Goal: Transaction & Acquisition: Purchase product/service

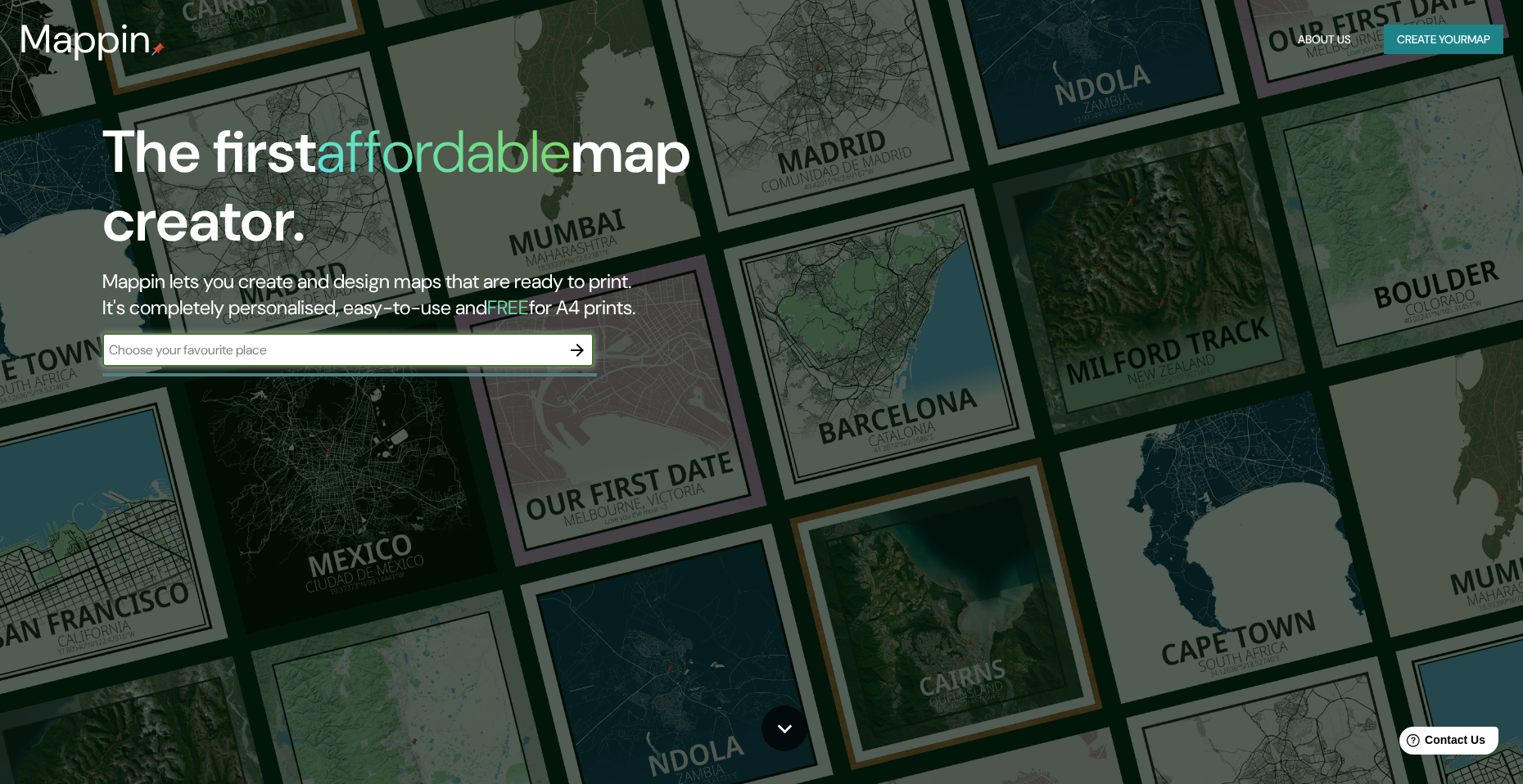
click at [1415, 48] on button "Create your map" at bounding box center [1443, 40] width 119 height 31
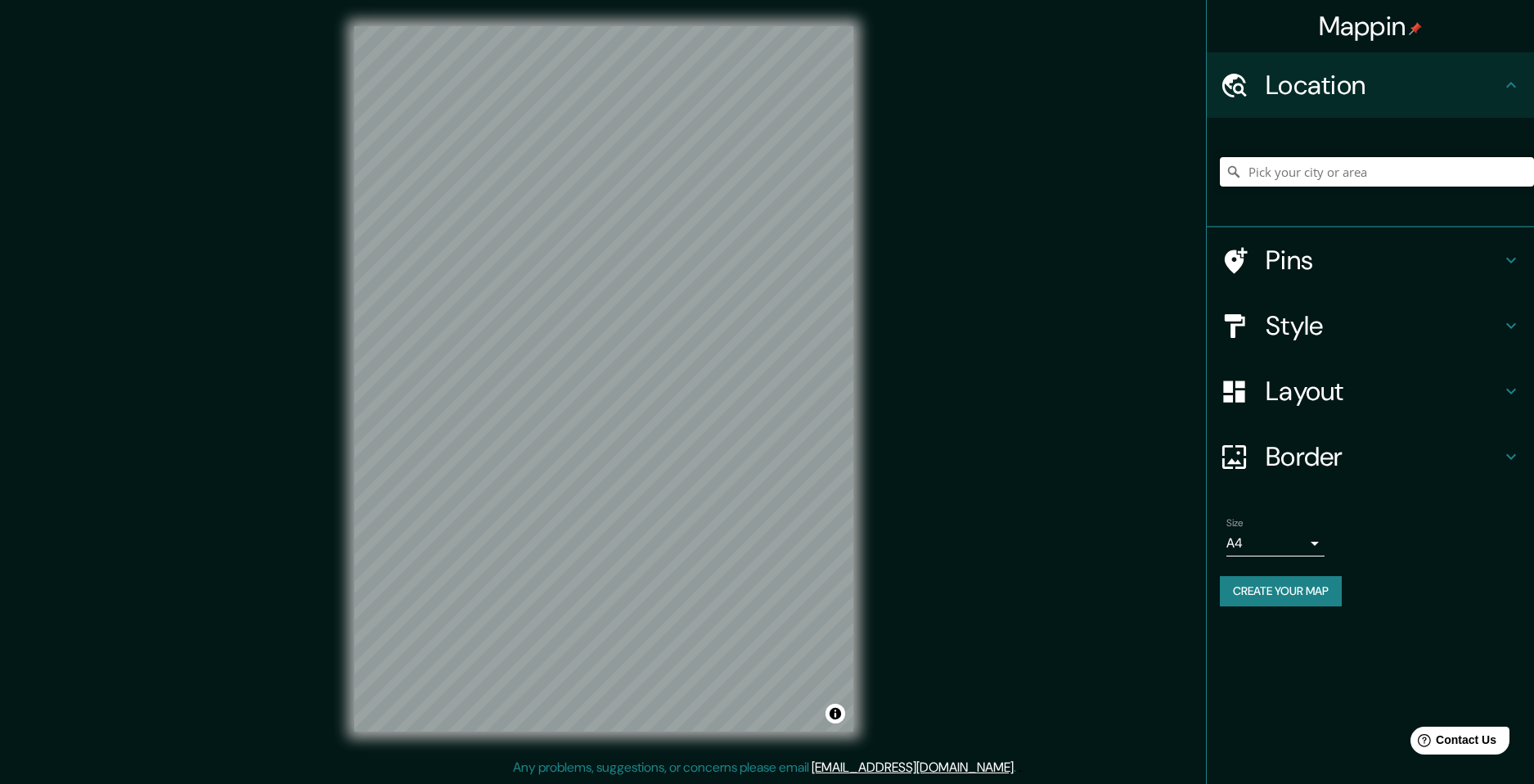
click at [1317, 175] on input "Pick your city or area" at bounding box center [1377, 172] width 314 height 30
click at [1353, 162] on input "Glewe, Rhinow, [GEOGRAPHIC_DATA], [GEOGRAPHIC_DATA]" at bounding box center [1377, 172] width 314 height 30
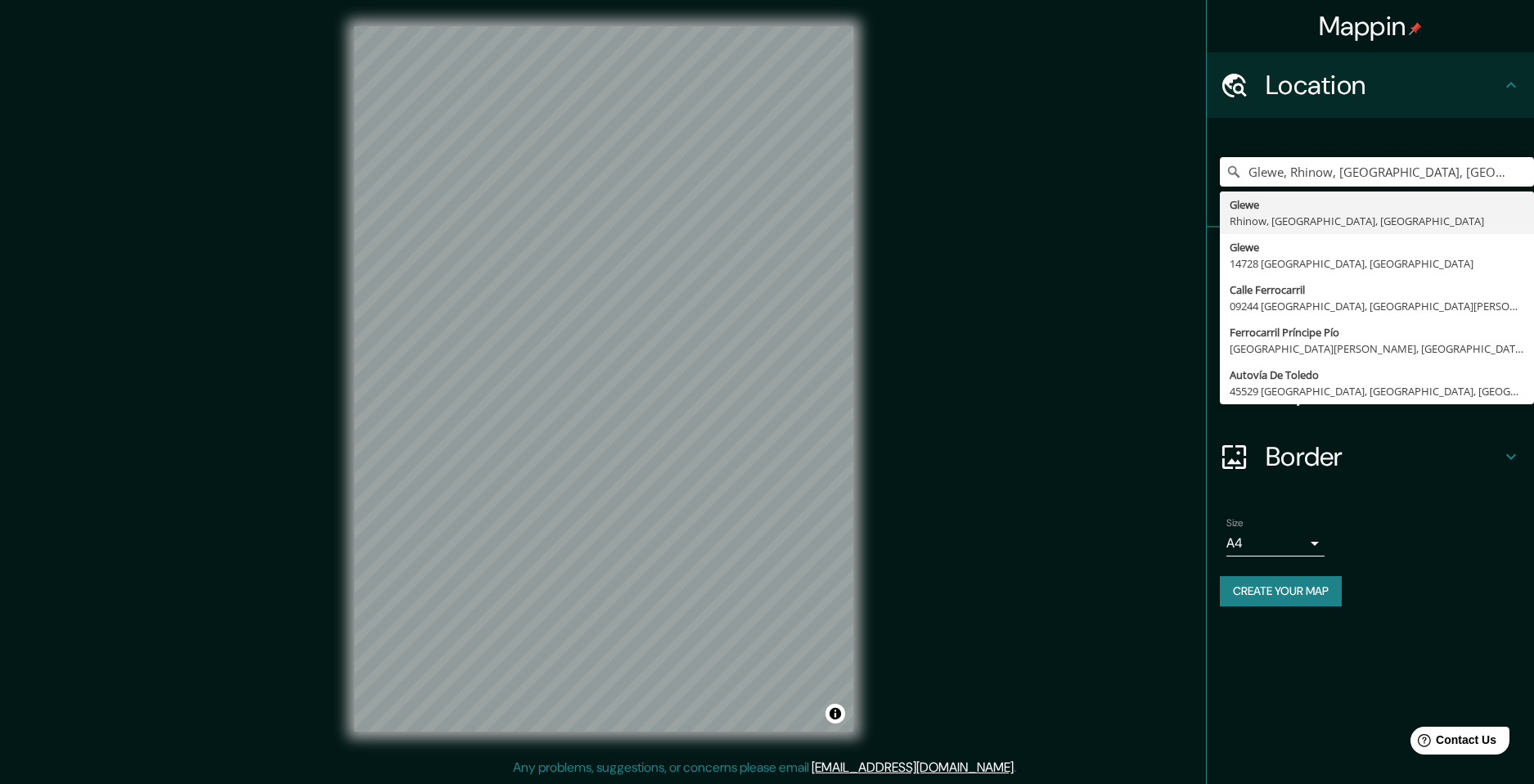
drag, startPoint x: 1493, startPoint y: 169, endPoint x: 1151, endPoint y: 143, distance: 343.0
click at [1151, 143] on div "Mappin Location [GEOGRAPHIC_DATA], [GEOGRAPHIC_DATA], [GEOGRAPHIC_DATA], [GEOGR…" at bounding box center [767, 392] width 1534 height 784
type input "3"
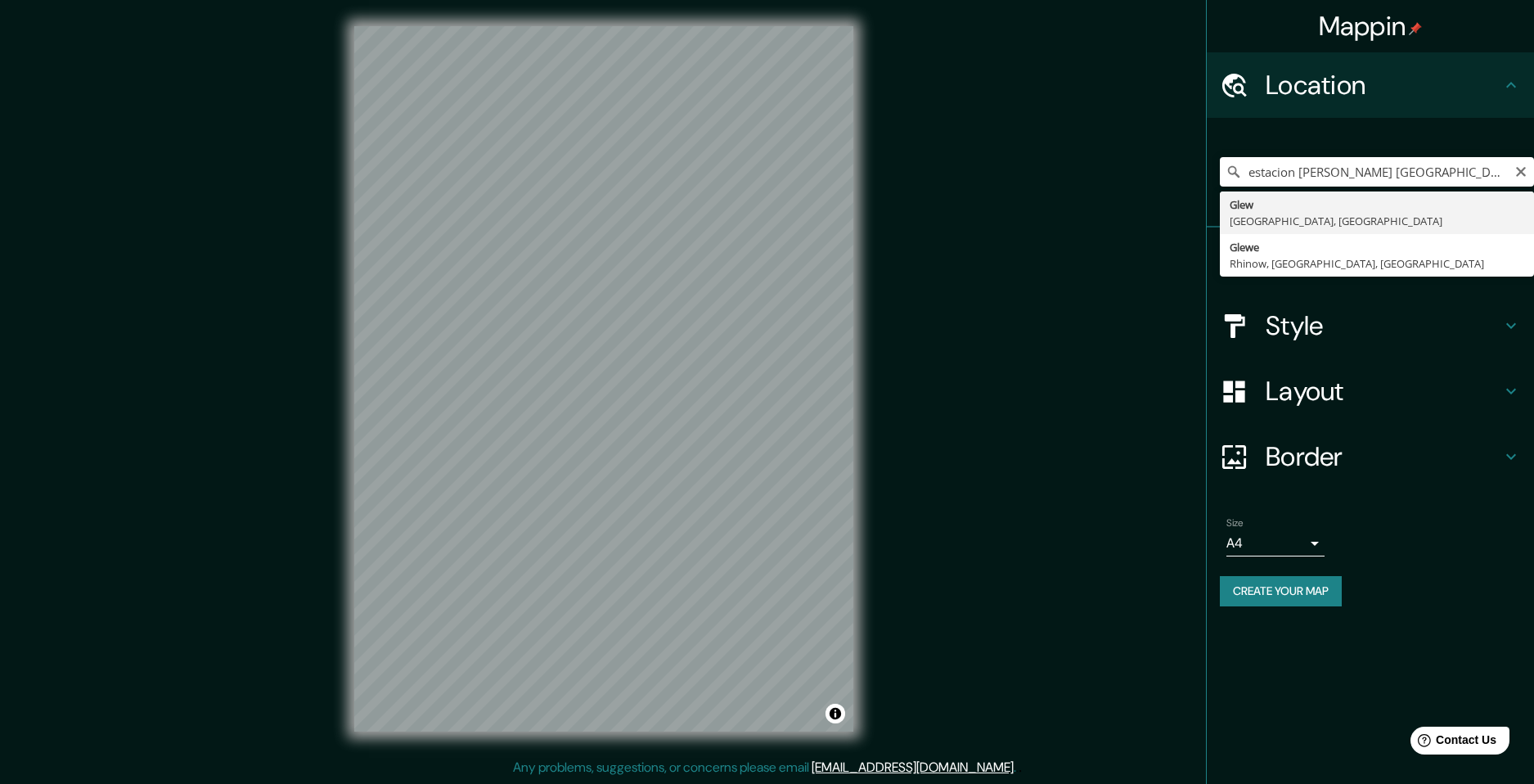
type input "Glew, [GEOGRAPHIC_DATA], [GEOGRAPHIC_DATA]"
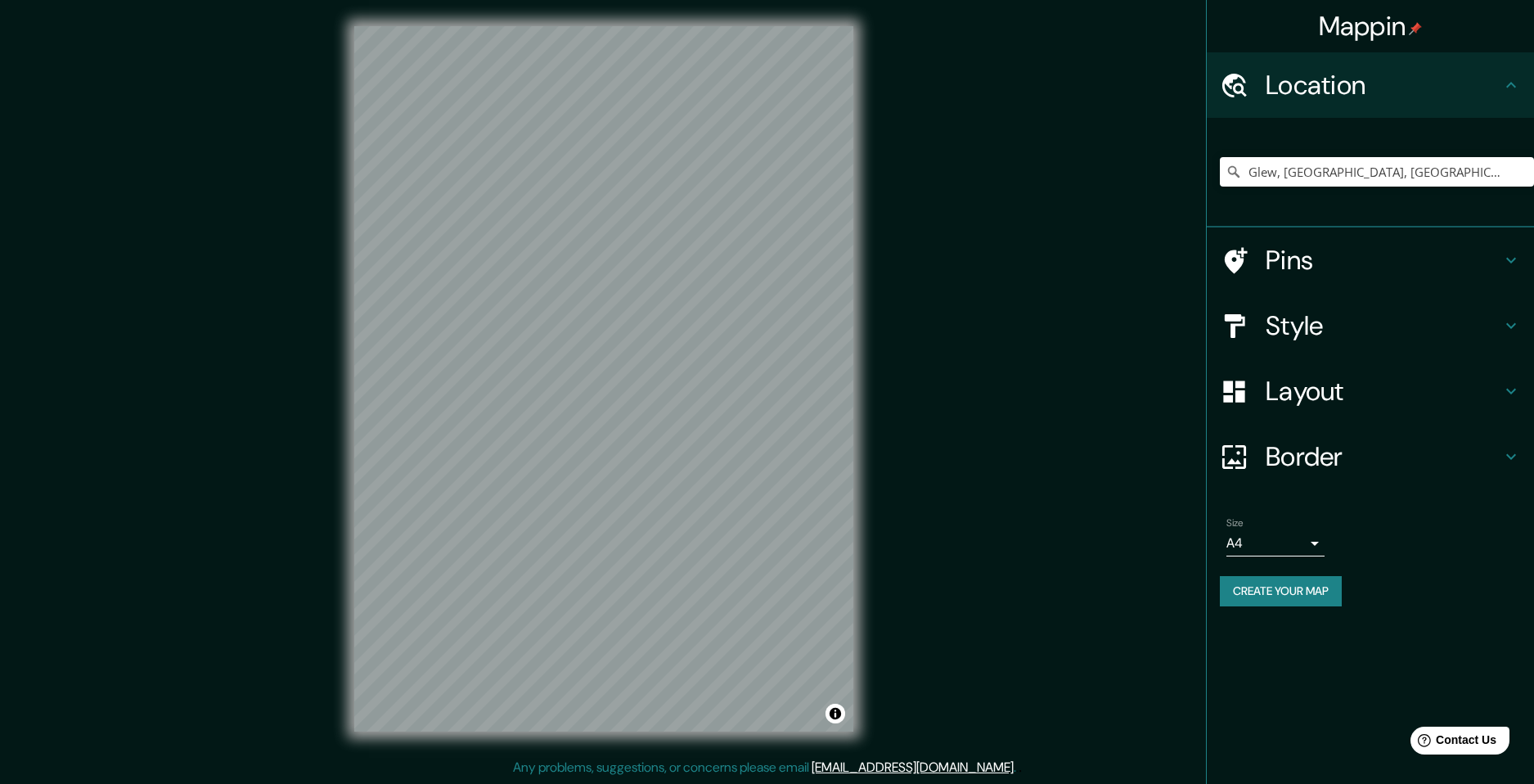
click at [1434, 324] on h4 "Style" at bounding box center [1383, 325] width 236 height 32
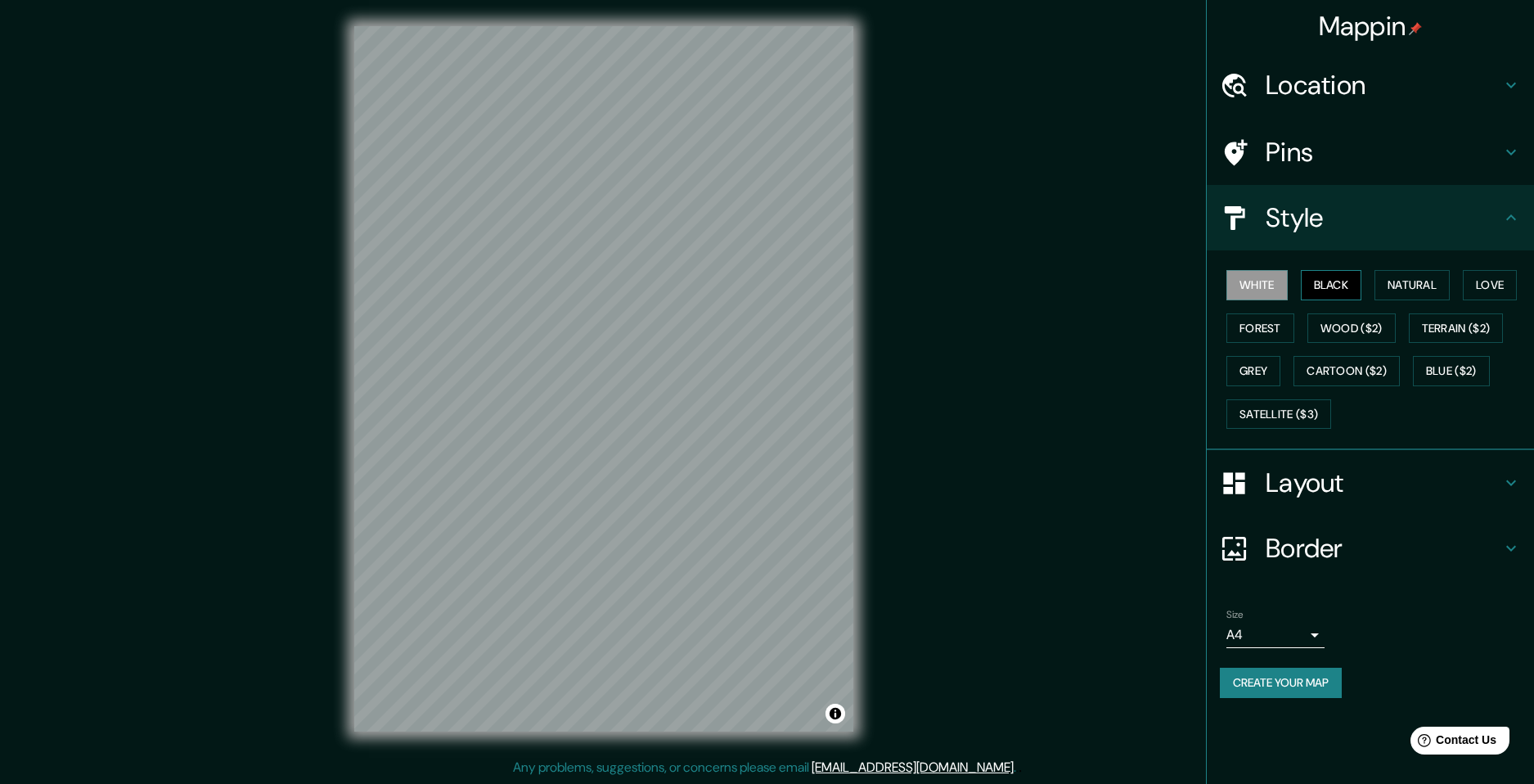
click at [1343, 294] on button "Black" at bounding box center [1331, 285] width 61 height 31
click at [1312, 689] on button "Create your map" at bounding box center [1280, 683] width 122 height 31
click at [1432, 556] on h4 "Border" at bounding box center [1383, 548] width 236 height 32
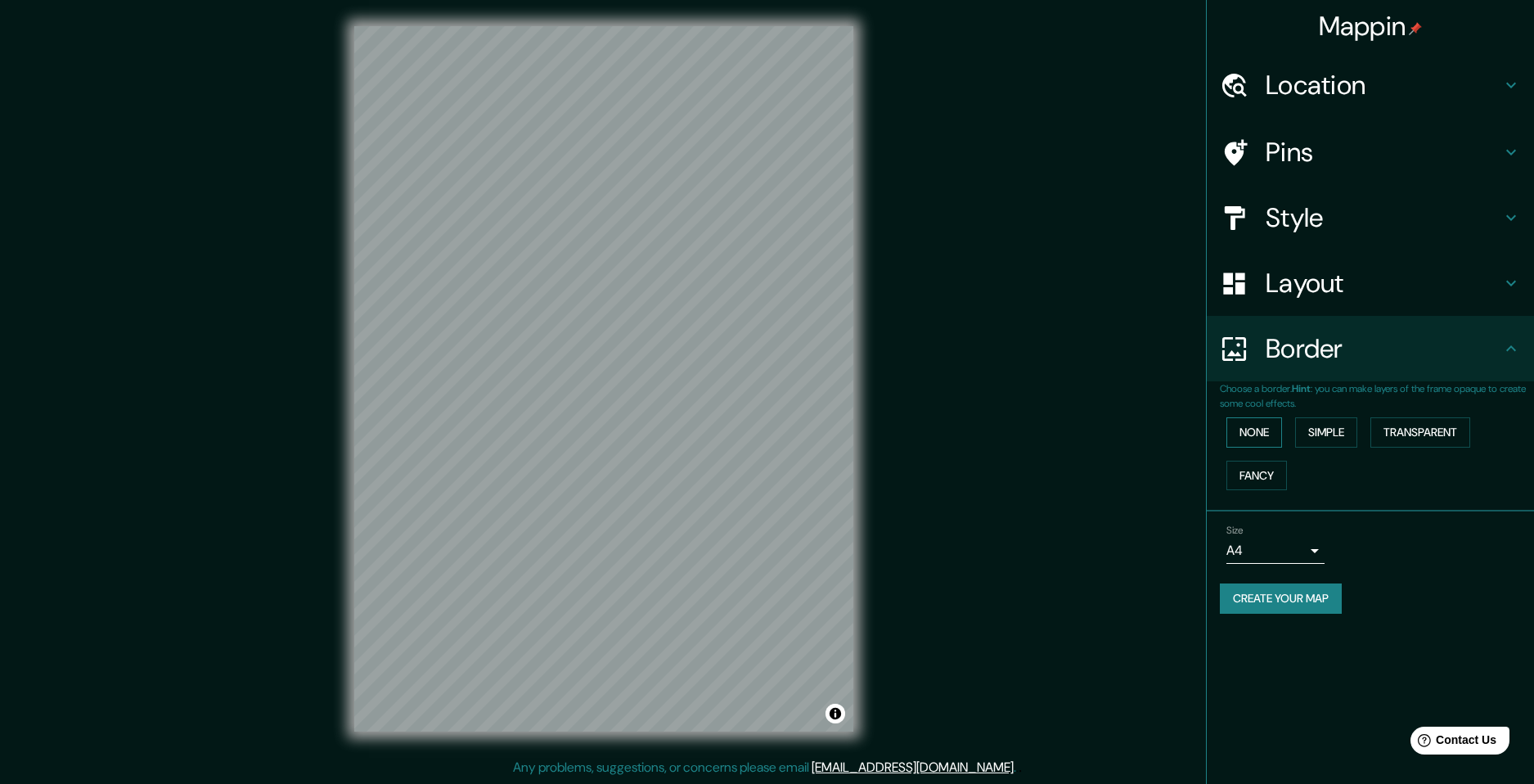
click at [1264, 429] on button "None" at bounding box center [1254, 432] width 55 height 31
click at [1262, 482] on button "Fancy" at bounding box center [1256, 476] width 60 height 31
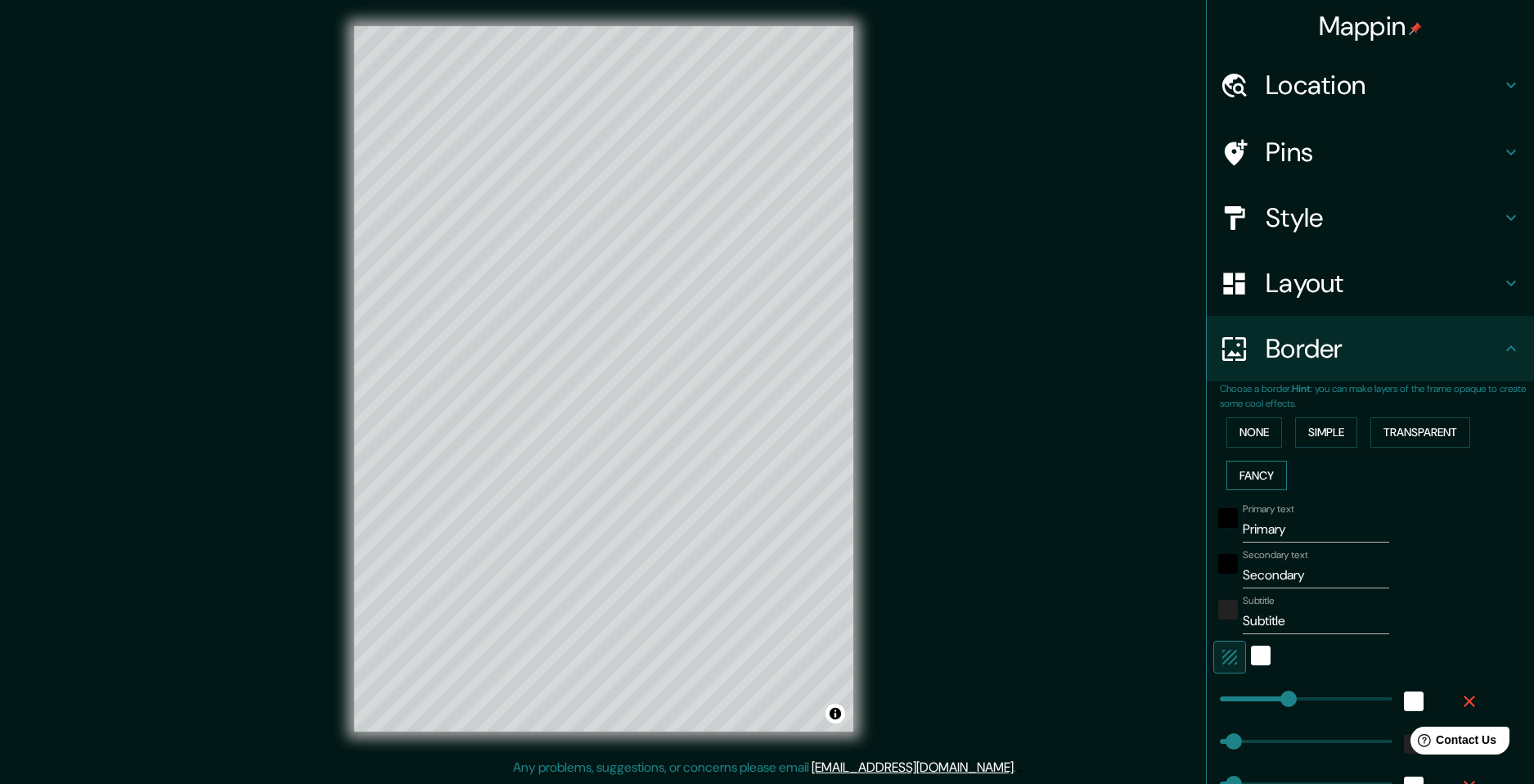
click at [1262, 482] on button "Fancy" at bounding box center [1256, 476] width 60 height 31
type input "49"
type input "24"
click at [1237, 434] on button "None" at bounding box center [1254, 432] width 55 height 31
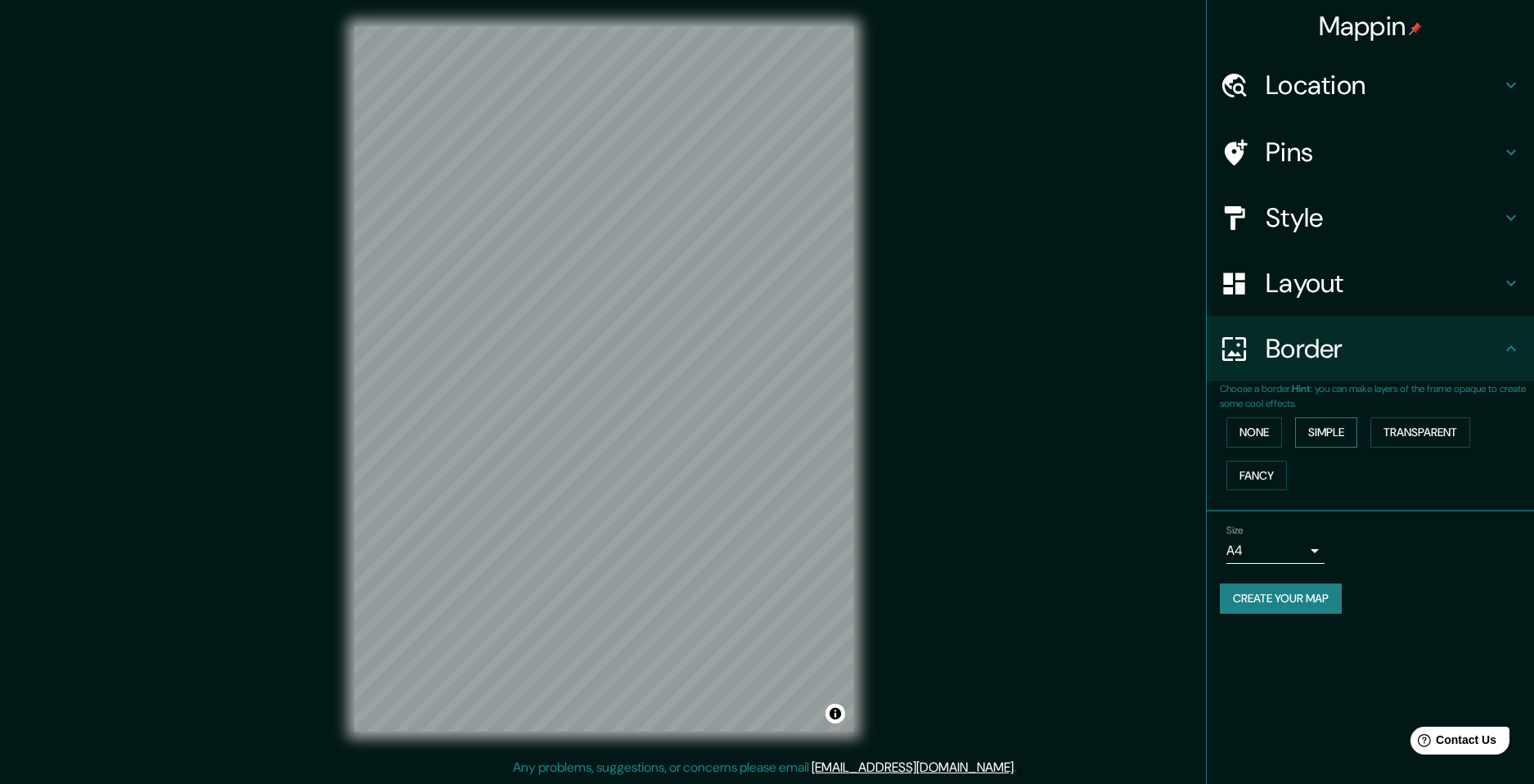
click at [1329, 426] on button "Simple" at bounding box center [1325, 432] width 62 height 31
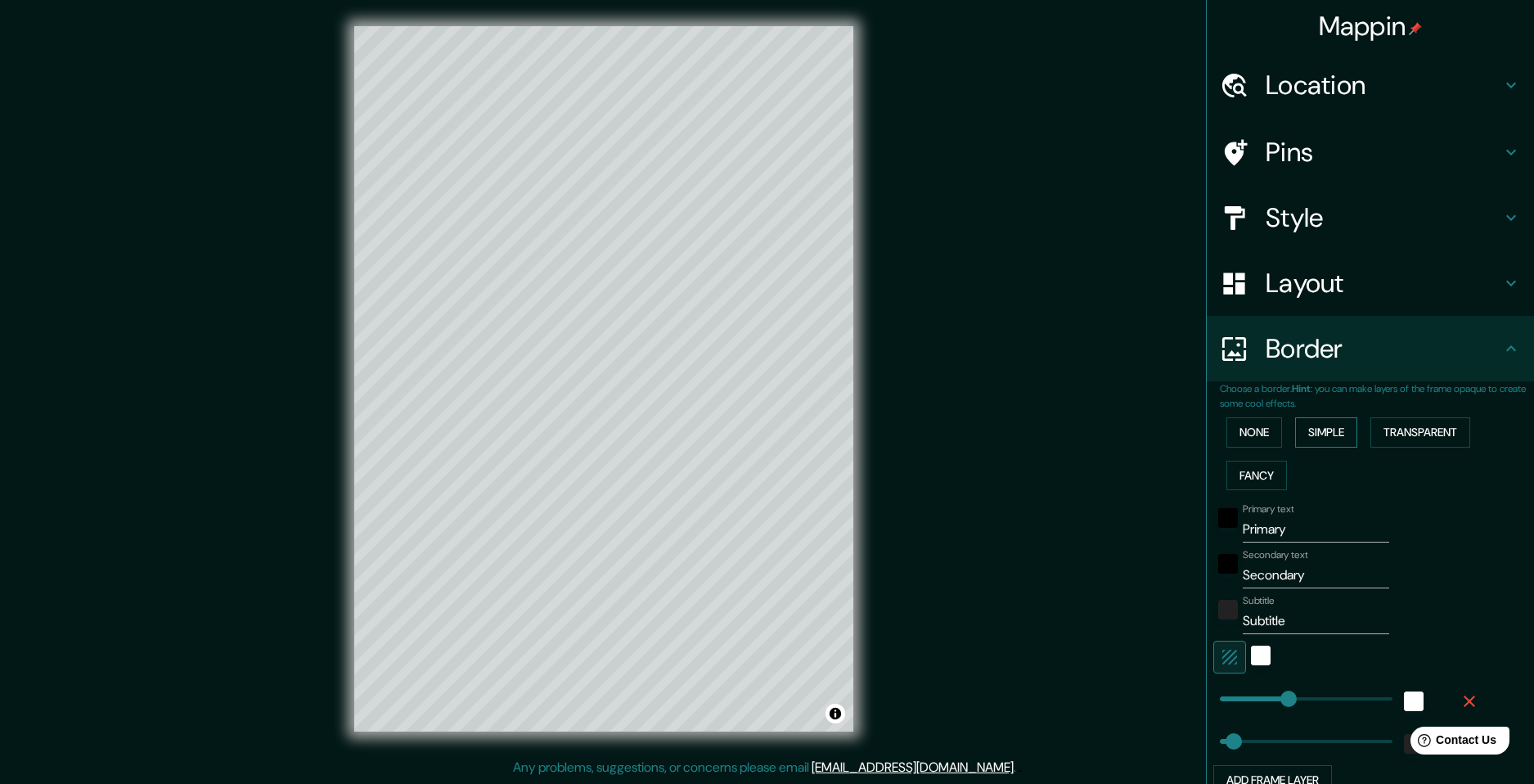
click at [1329, 426] on button "Simple" at bounding box center [1325, 432] width 62 height 31
type input "49"
click at [1429, 428] on button "Transparent" at bounding box center [1420, 432] width 100 height 31
click at [1245, 431] on button "None" at bounding box center [1254, 432] width 55 height 31
